Goal: Task Accomplishment & Management: Manage account settings

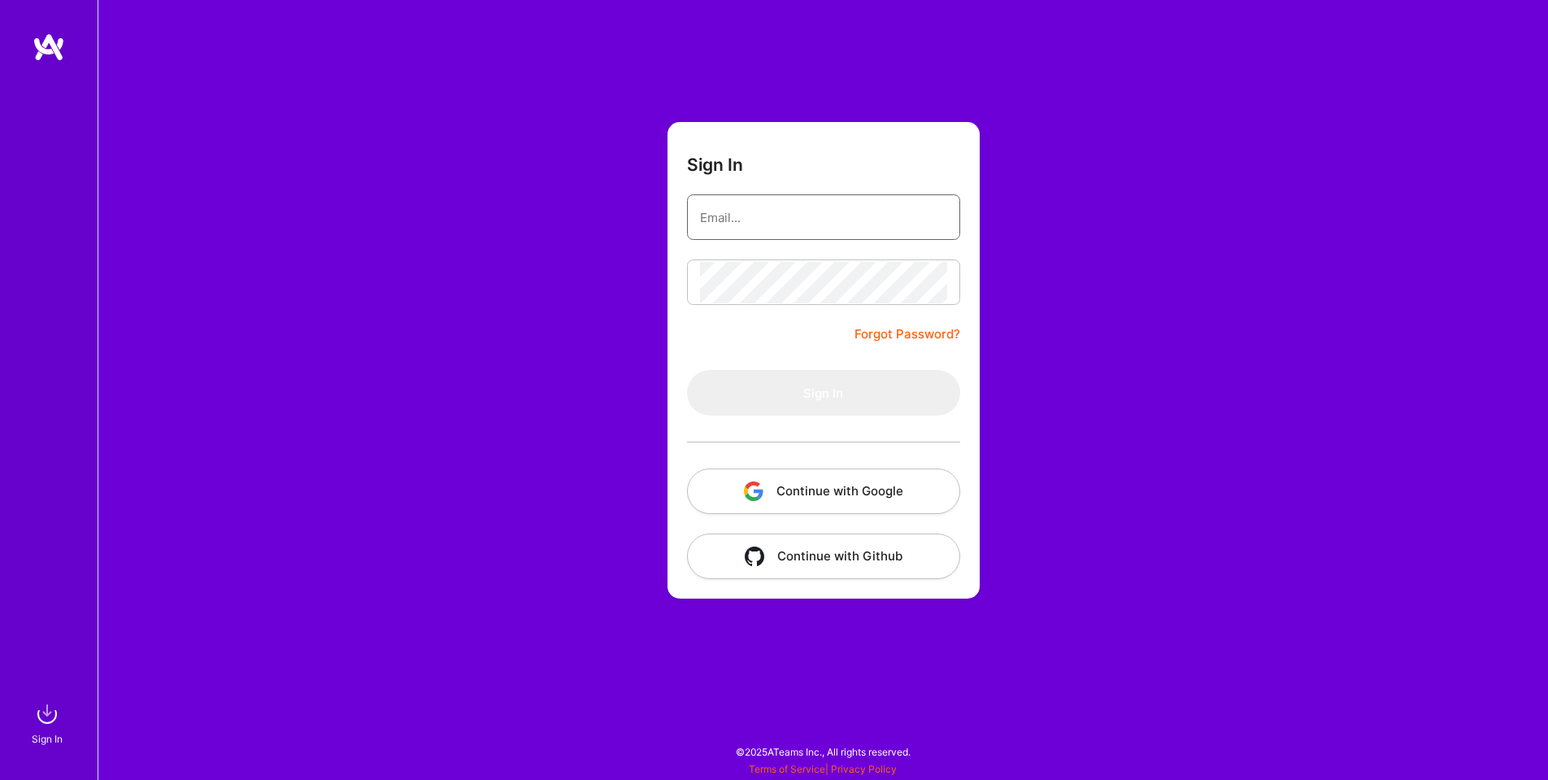
click at [749, 215] on input "email" at bounding box center [823, 217] width 247 height 41
type input "[EMAIL_ADDRESS][DOMAIN_NAME]"
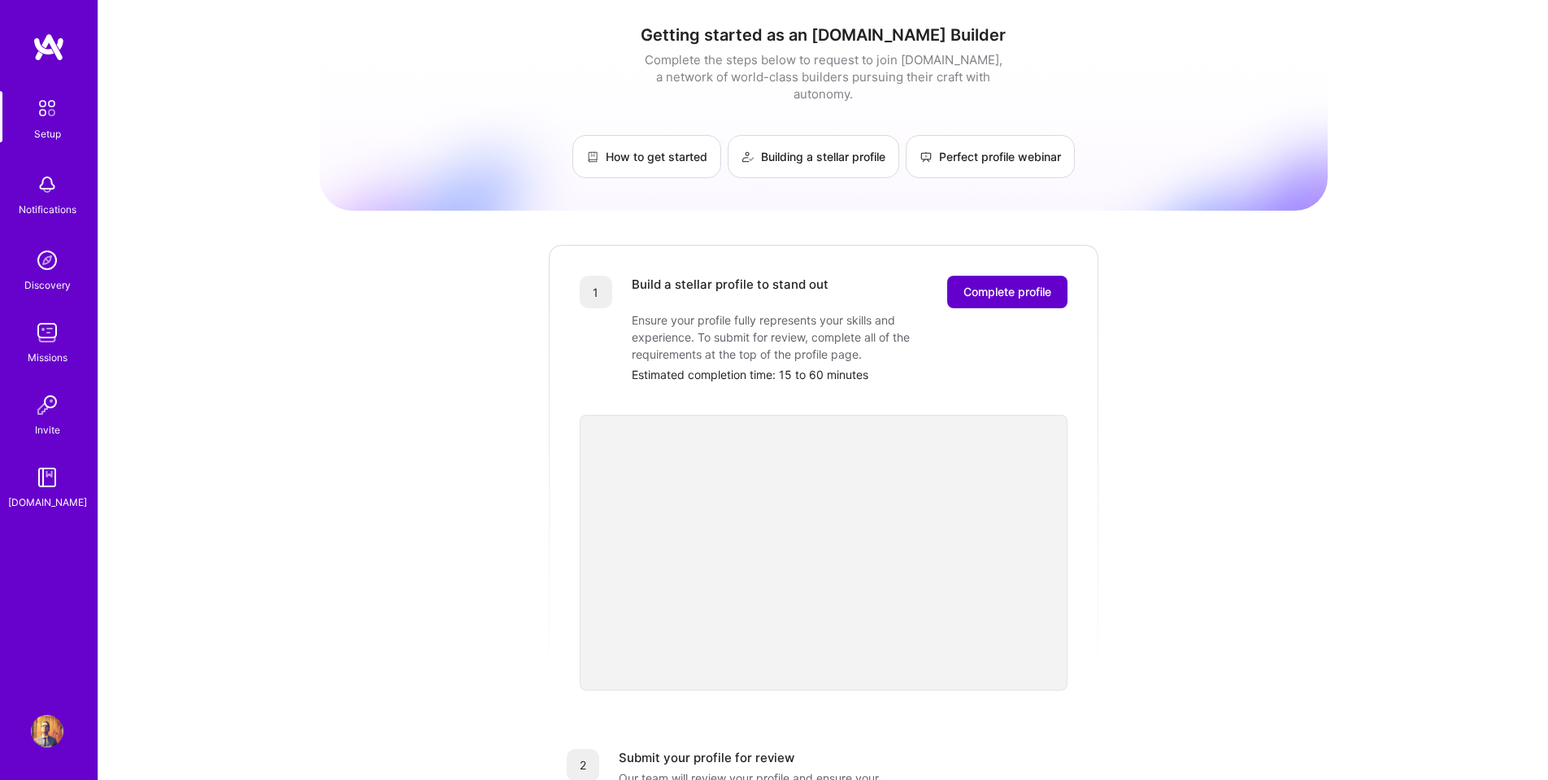
click at [986, 284] on span "Complete profile" at bounding box center [1008, 292] width 88 height 16
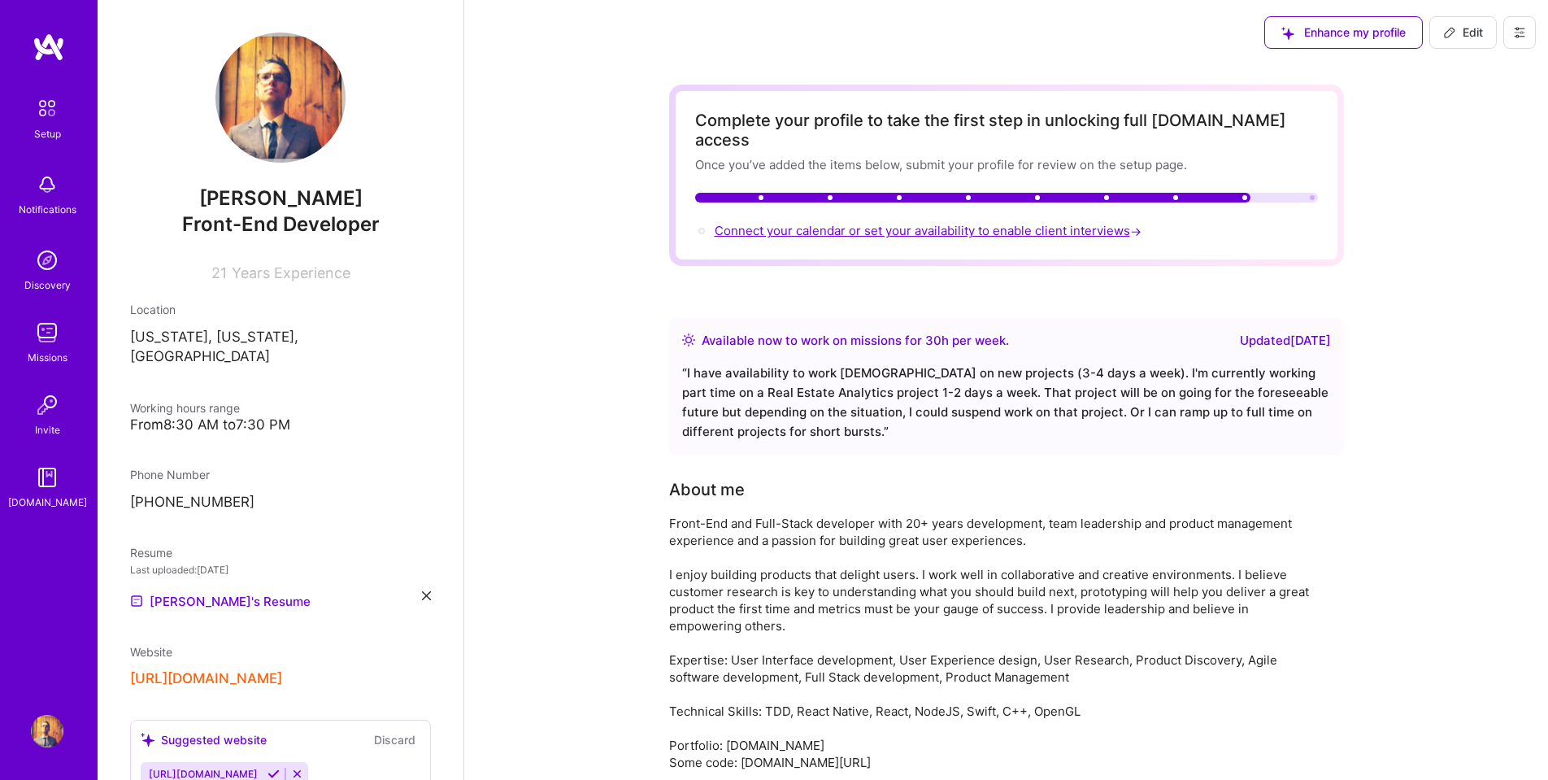
click at [1025, 223] on span "Connect your calendar or set your availability to enable client interviews →" at bounding box center [930, 230] width 430 height 15
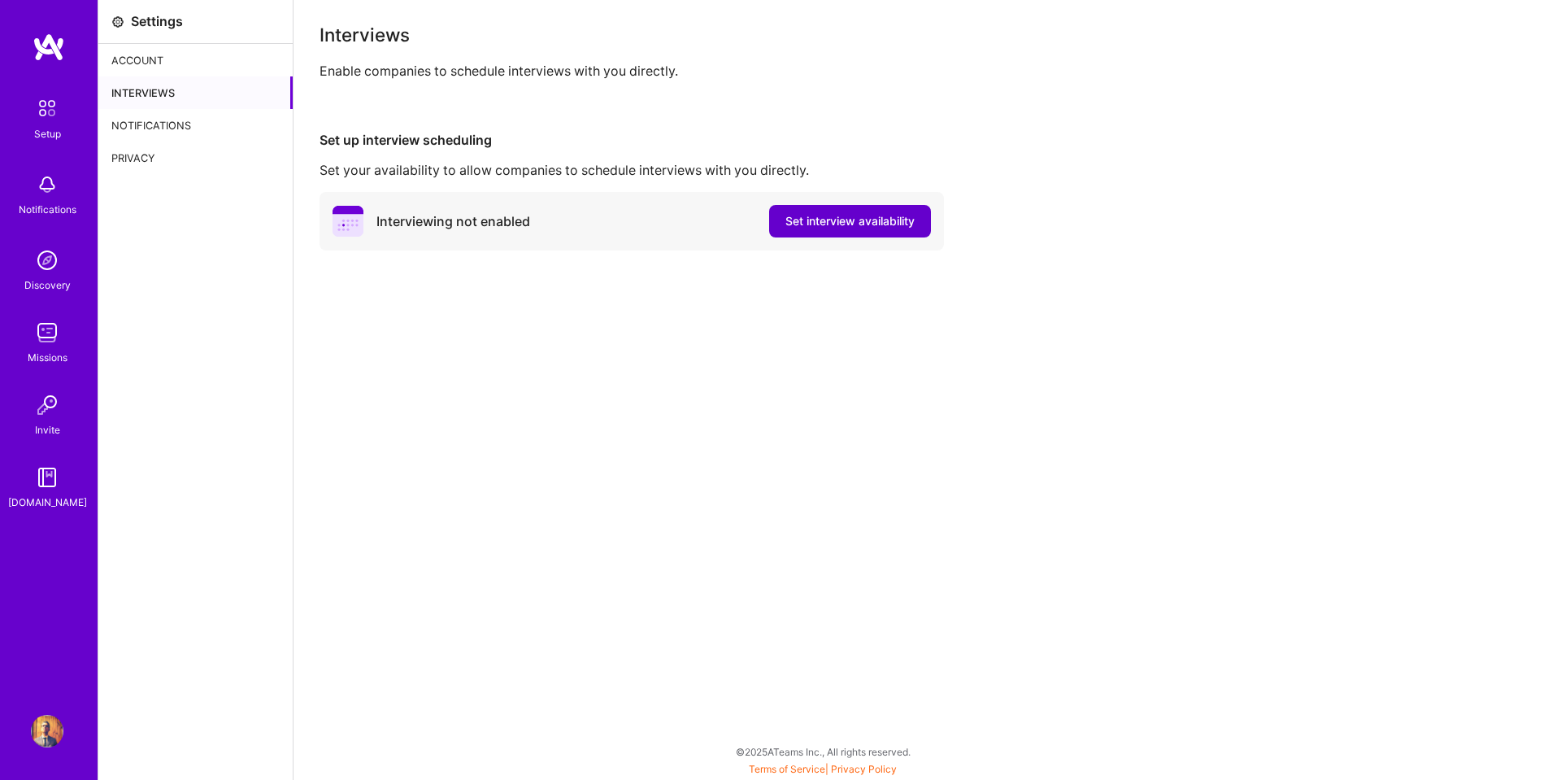
click at [841, 220] on span "Set interview availability" at bounding box center [850, 221] width 129 height 16
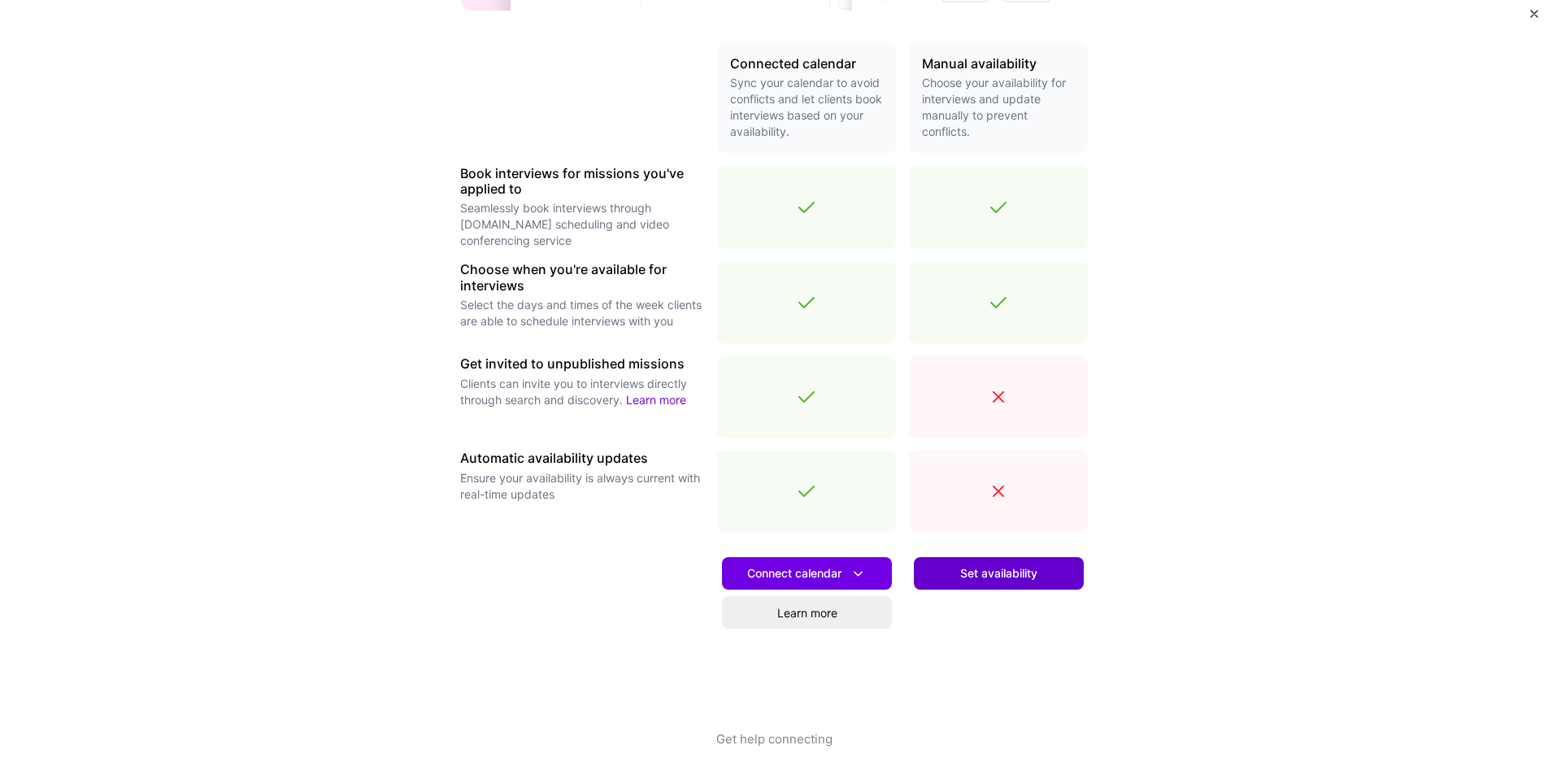
scroll to position [359, 0]
click at [985, 575] on span "Set availability" at bounding box center [998, 573] width 77 height 16
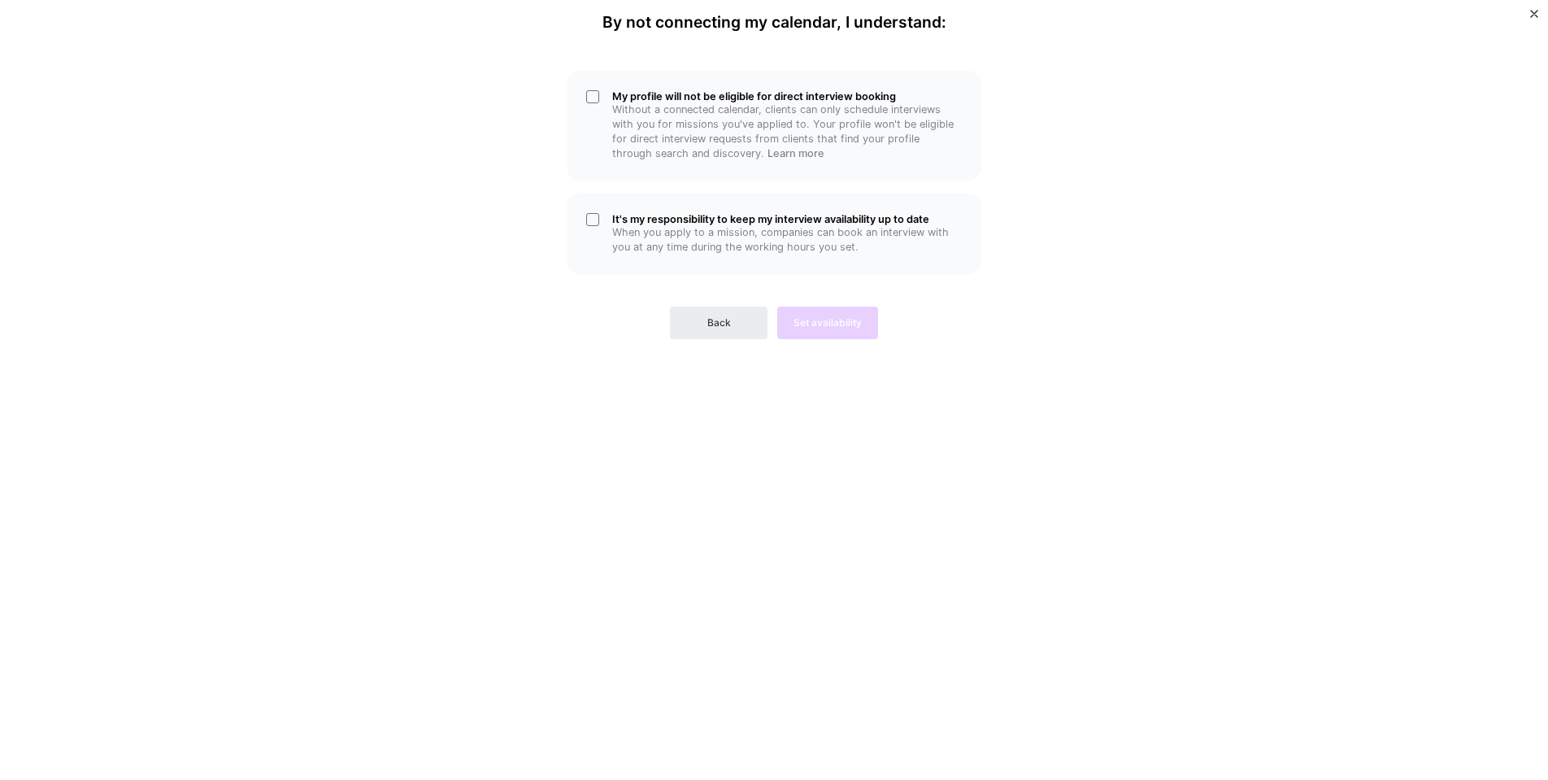
scroll to position [0, 0]
click at [595, 103] on div "My profile will not be eligible for direct interview booking Without a connecte…" at bounding box center [774, 126] width 415 height 110
click at [590, 213] on div "It's my responsibility to keep my interview availability up to date When you ap…" at bounding box center [774, 234] width 415 height 81
click at [820, 310] on button "Set availability" at bounding box center [827, 323] width 101 height 33
